Goal: Submit feedback/report problem: Submit feedback/report problem

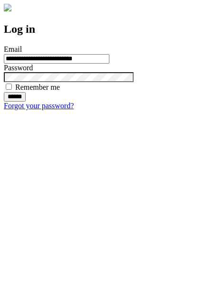
type input "**********"
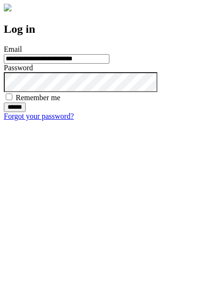
click at [26, 112] on input "******" at bounding box center [15, 107] width 22 height 9
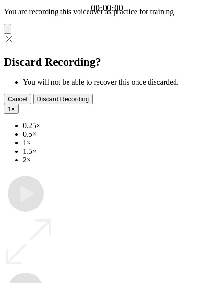
type input "**********"
